Goal: Task Accomplishment & Management: Use online tool/utility

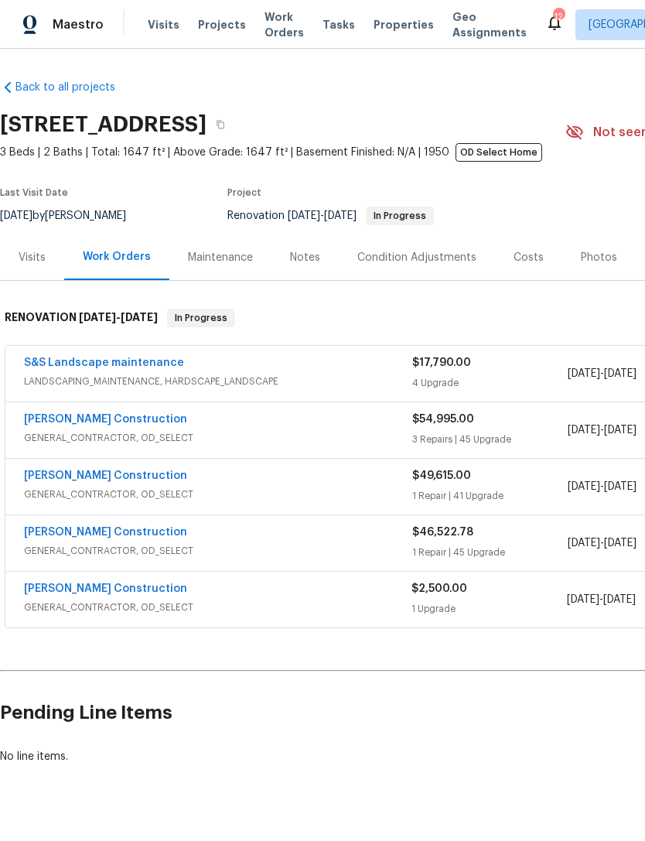
click at [133, 368] on link "S&S Landscape maintenance" at bounding box center [104, 362] width 160 height 11
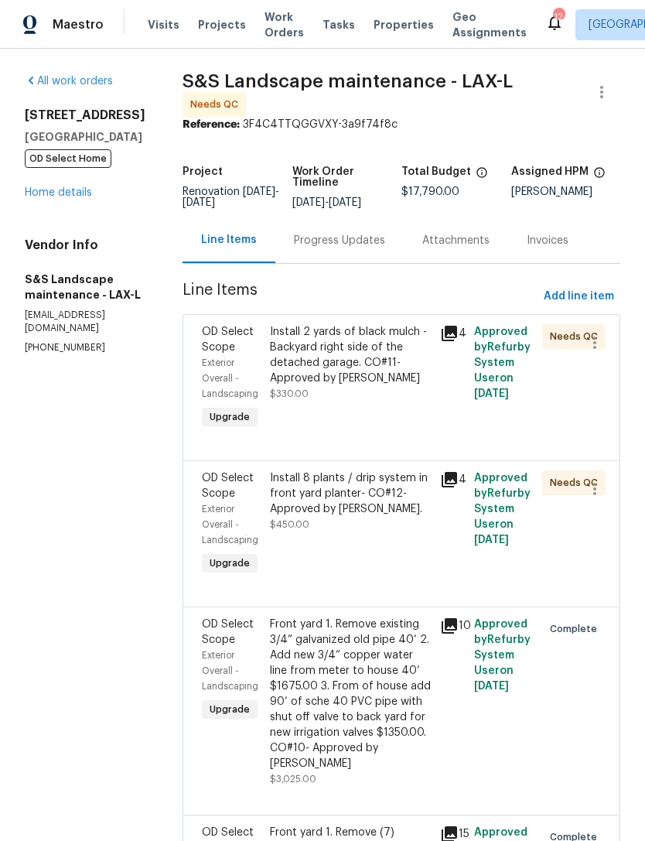
click at [415, 563] on div "Install 8 plants / drip system in front yard planter- CO#12- Approved by [PERSO…" at bounding box center [350, 525] width 170 height 118
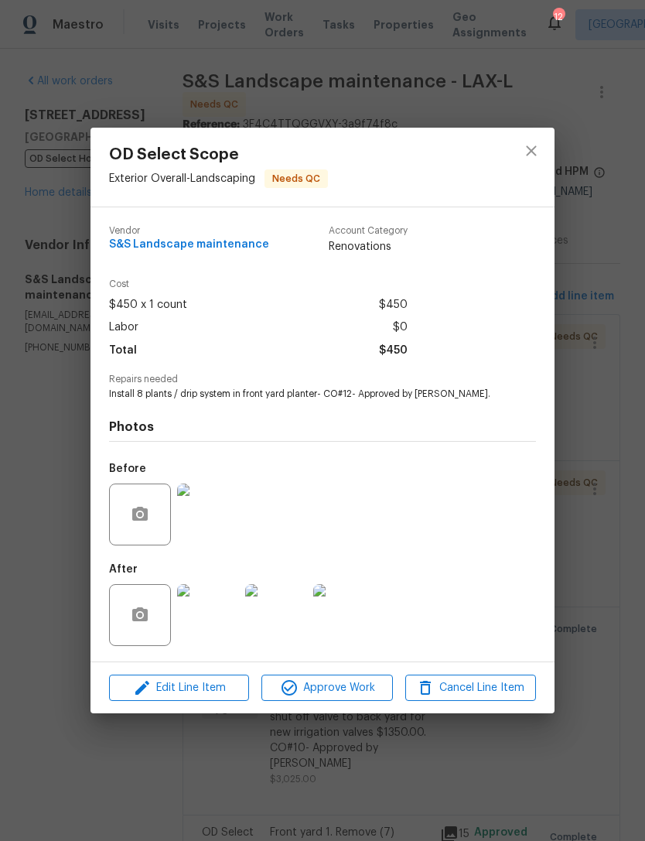
click at [226, 609] on img at bounding box center [208, 615] width 62 height 62
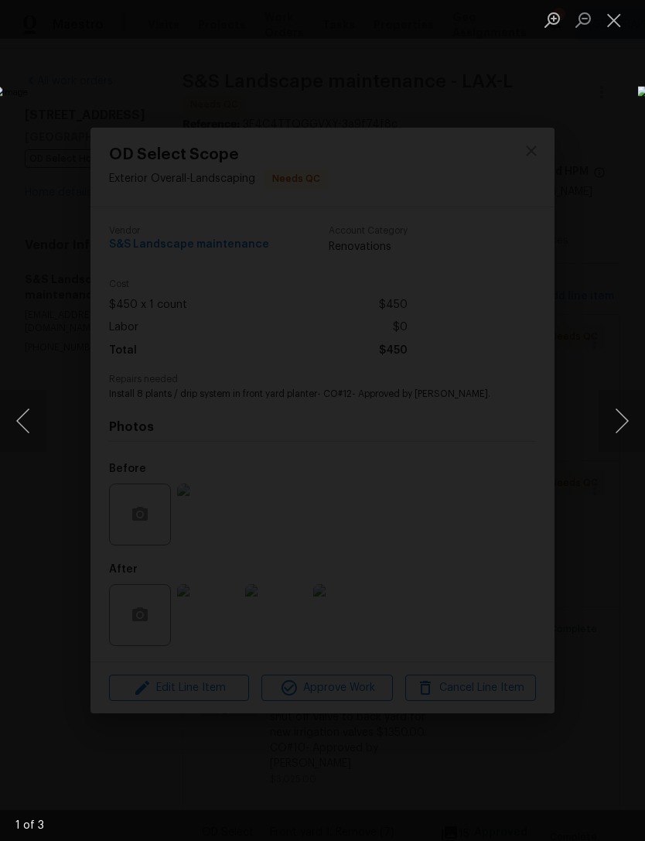
click at [619, 425] on button "Next image" at bounding box center [622, 421] width 46 height 62
click at [617, 421] on button "Next image" at bounding box center [622, 421] width 46 height 62
click at [622, 416] on button "Next image" at bounding box center [622, 421] width 46 height 62
click at [617, 416] on button "Next image" at bounding box center [622, 421] width 46 height 62
click at [608, 12] on button "Close lightbox" at bounding box center [614, 19] width 31 height 27
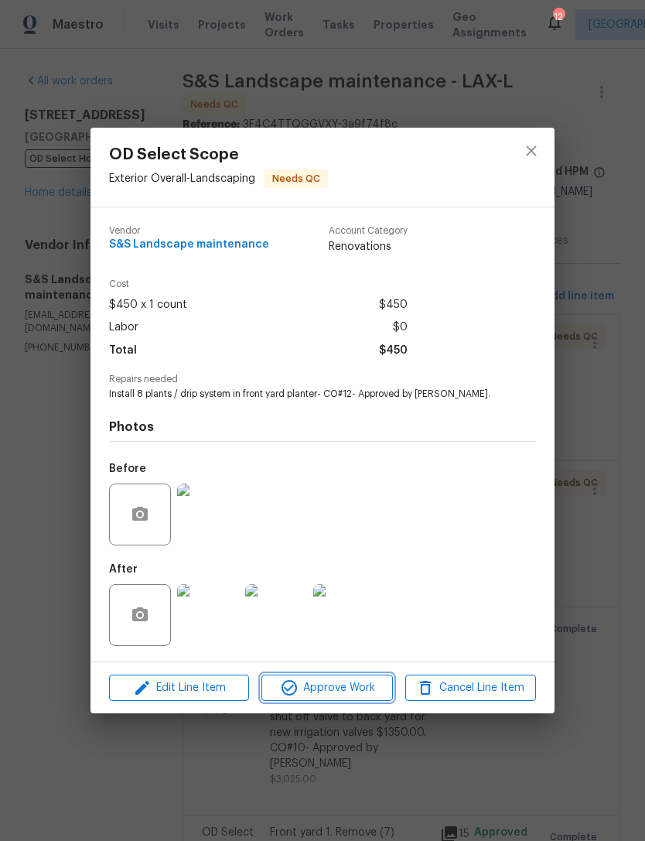
click at [346, 693] on span "Approve Work" at bounding box center [326, 688] width 121 height 19
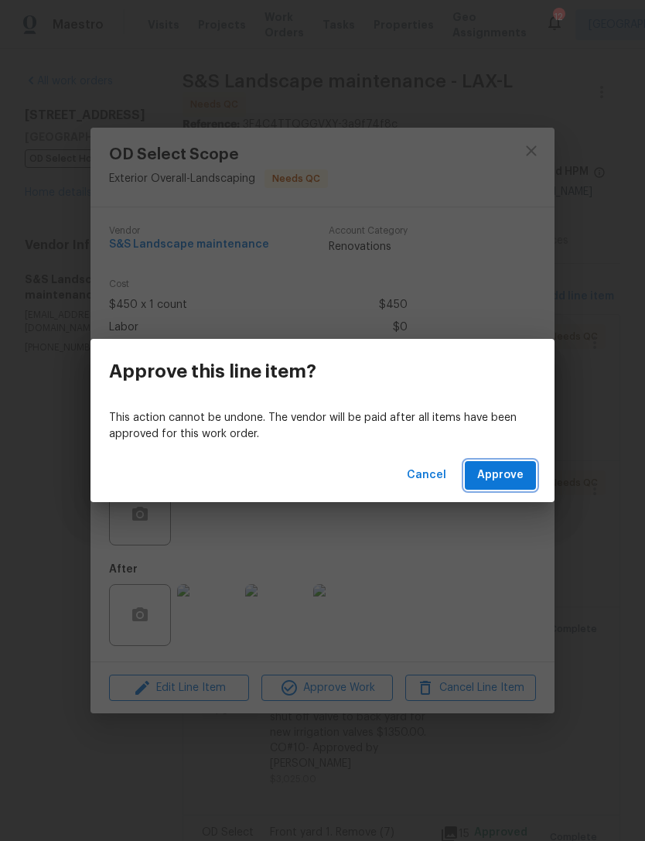
click at [501, 480] on span "Approve" at bounding box center [500, 475] width 46 height 19
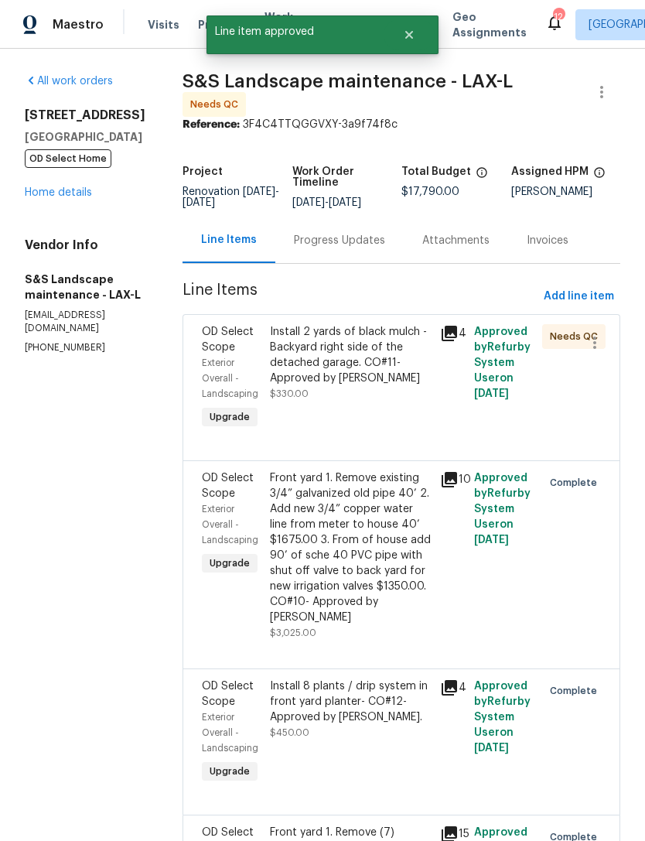
click at [377, 383] on div "Install 2 yards of black mulch - Backyard right side of the detached garage. CO…" at bounding box center [350, 355] width 161 height 62
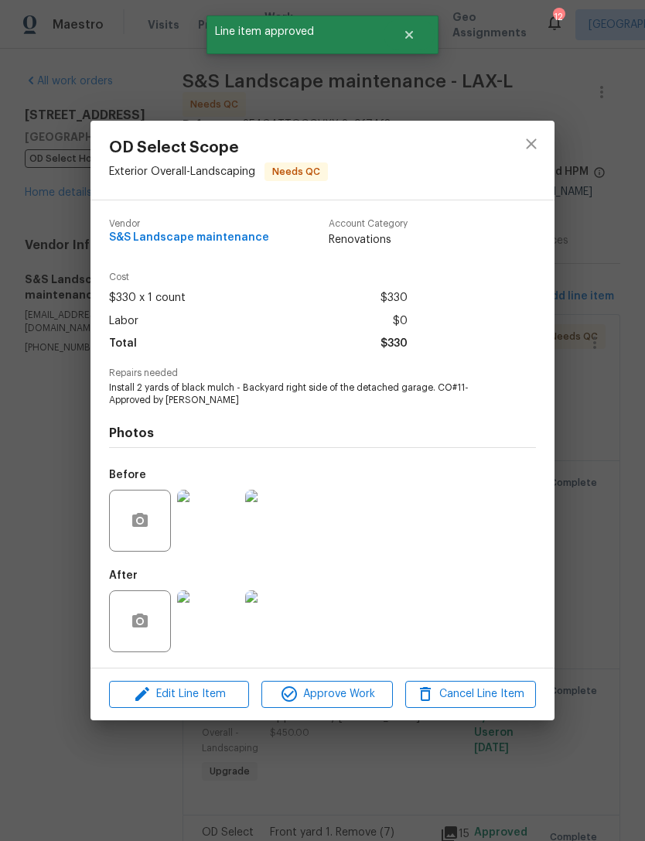
click at [213, 617] on img at bounding box center [208, 621] width 62 height 62
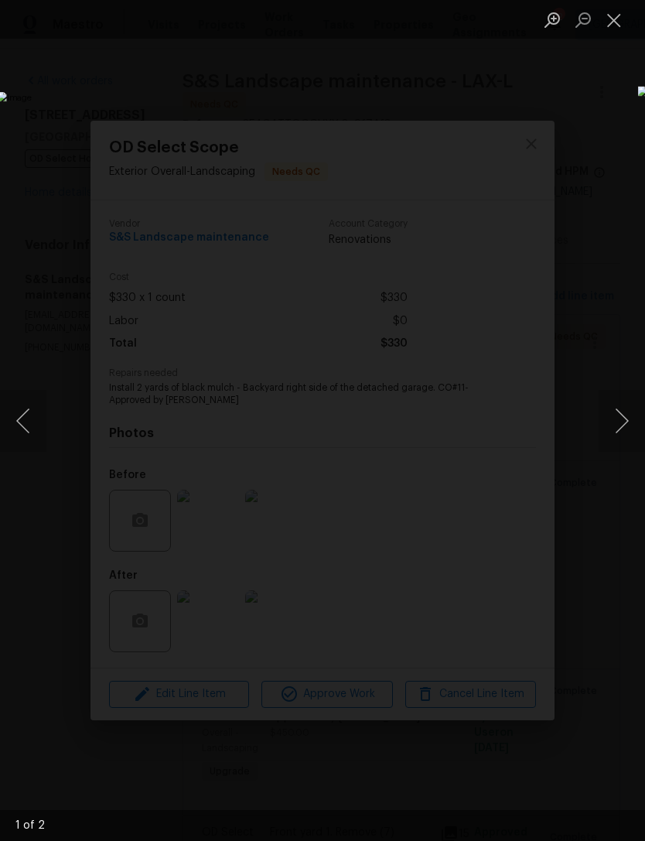
click at [624, 429] on button "Next image" at bounding box center [622, 421] width 46 height 62
click at [620, 412] on button "Next image" at bounding box center [622, 421] width 46 height 62
click at [614, 23] on button "Close lightbox" at bounding box center [614, 19] width 31 height 27
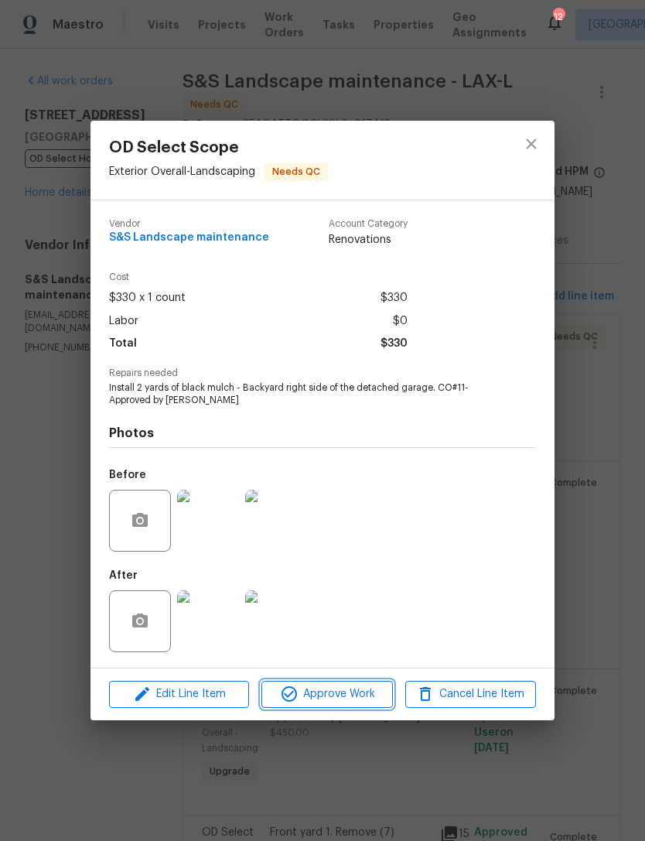
click at [336, 696] on span "Approve Work" at bounding box center [326, 694] width 121 height 19
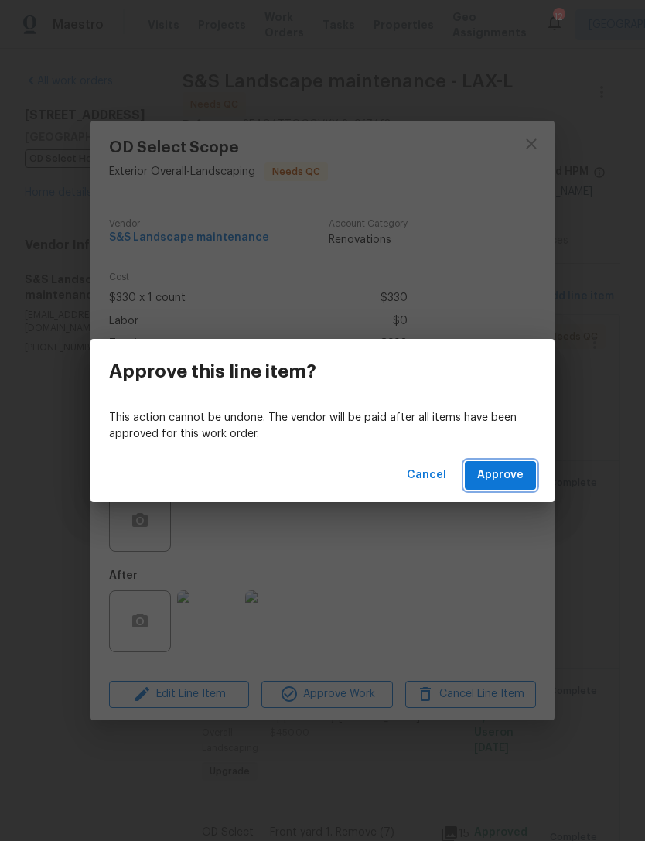
click at [508, 472] on span "Approve" at bounding box center [500, 475] width 46 height 19
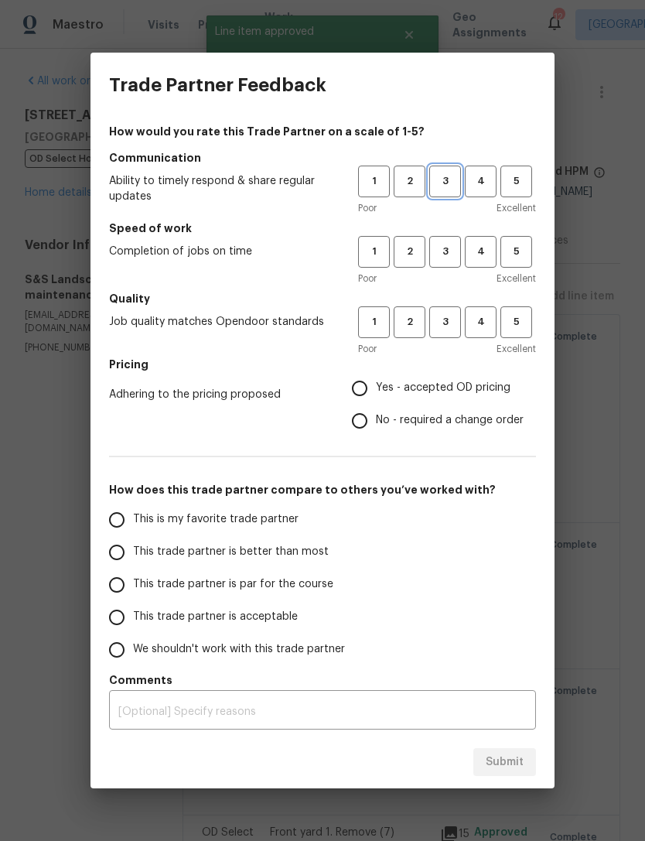
click at [450, 183] on span "3" at bounding box center [445, 182] width 29 height 18
click at [445, 257] on span "3" at bounding box center [445, 252] width 29 height 18
click at [446, 331] on button "3" at bounding box center [445, 322] width 32 height 32
click at [367, 389] on input "Yes - accepted OD pricing" at bounding box center [360, 388] width 32 height 32
radio input "true"
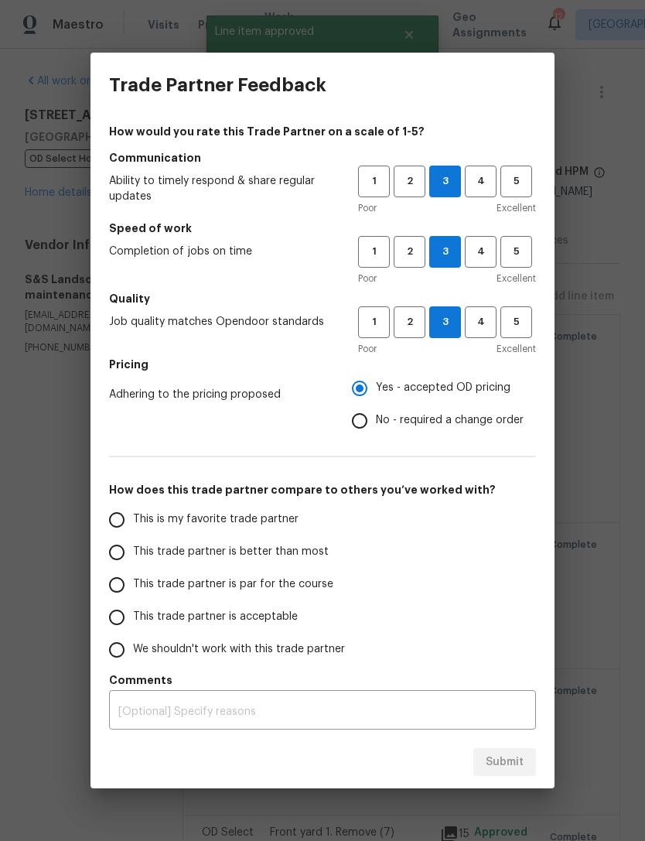
click at [129, 549] on input "This trade partner is better than most" at bounding box center [117, 552] width 32 height 32
click at [508, 762] on span "Submit" at bounding box center [505, 762] width 38 height 19
radio input "true"
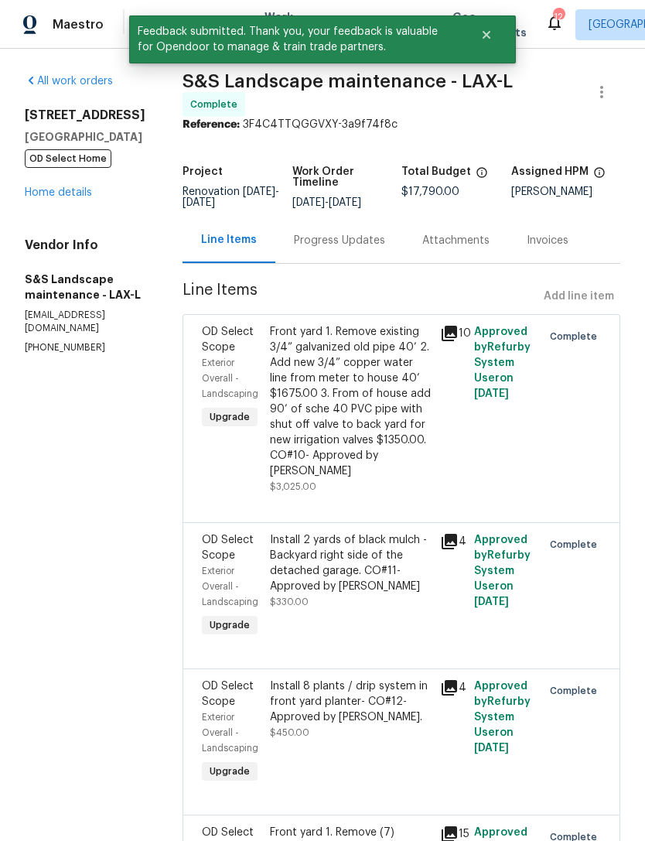
click at [51, 194] on link "Home details" at bounding box center [58, 192] width 67 height 11
